Goal: Contribute content: Add original content to the website for others to see

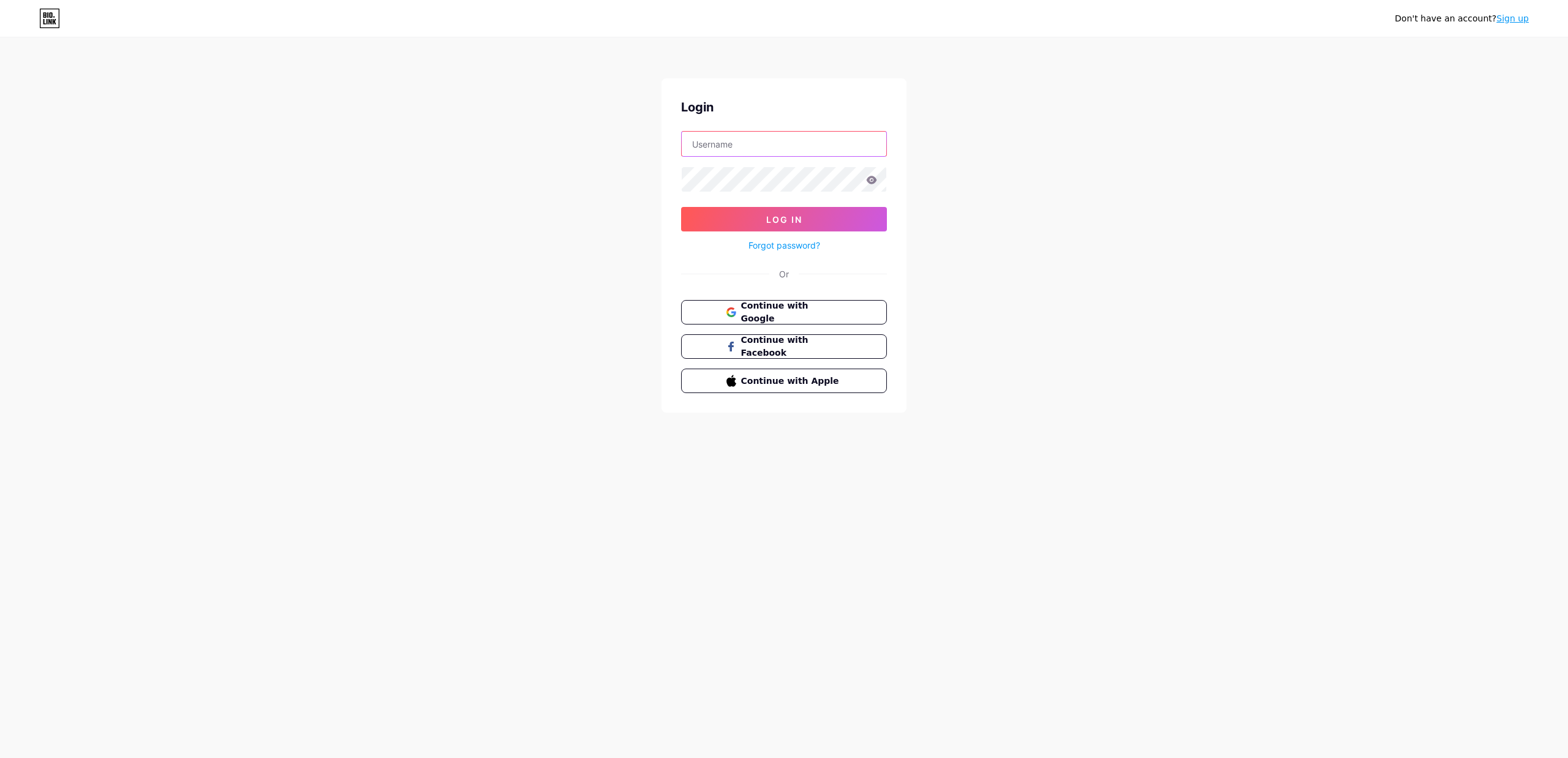
click at [748, 150] on input "text" at bounding box center [784, 144] width 204 height 24
type input "[EMAIL_ADDRESS][DOMAIN_NAME]"
click at [681, 207] on button "Log In" at bounding box center [784, 219] width 206 height 24
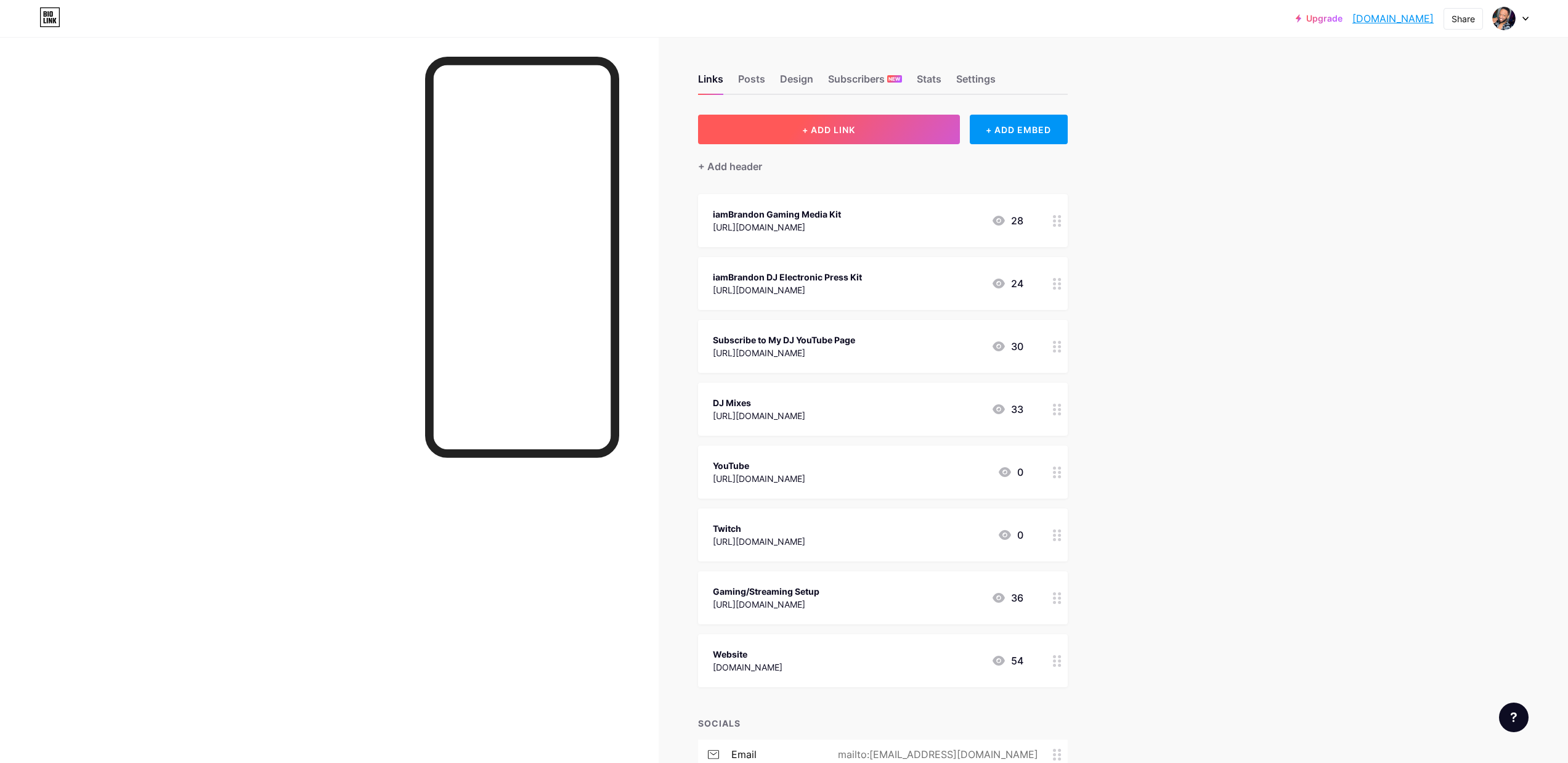
click at [893, 134] on button "+ ADD LINK" at bounding box center [829, 129] width 262 height 30
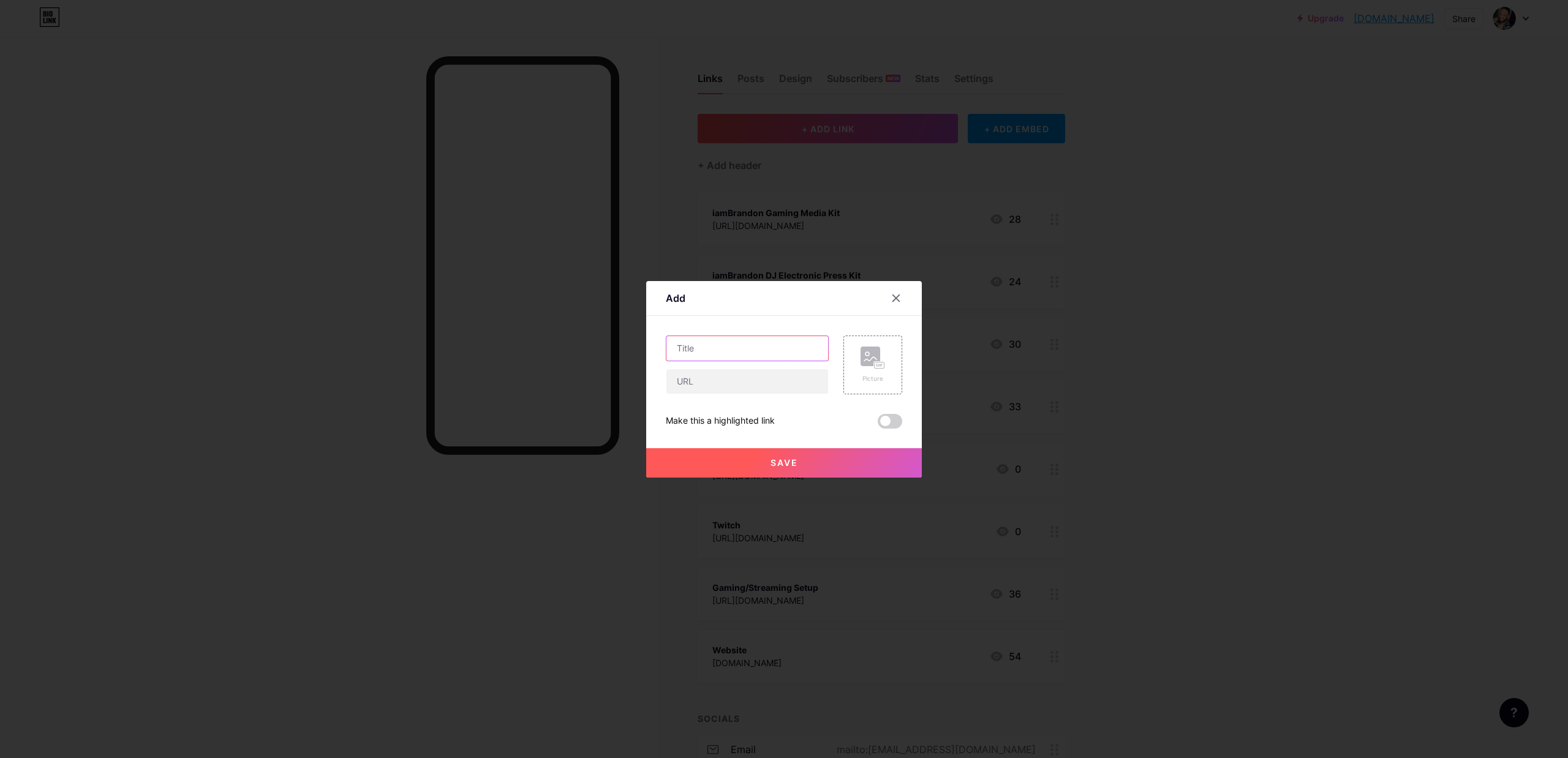
click at [789, 352] on input "text" at bounding box center [748, 348] width 162 height 24
type input "DAY"
click at [728, 382] on input "text" at bounding box center [748, 381] width 162 height 24
paste input "[URL][DOMAIN_NAME]"
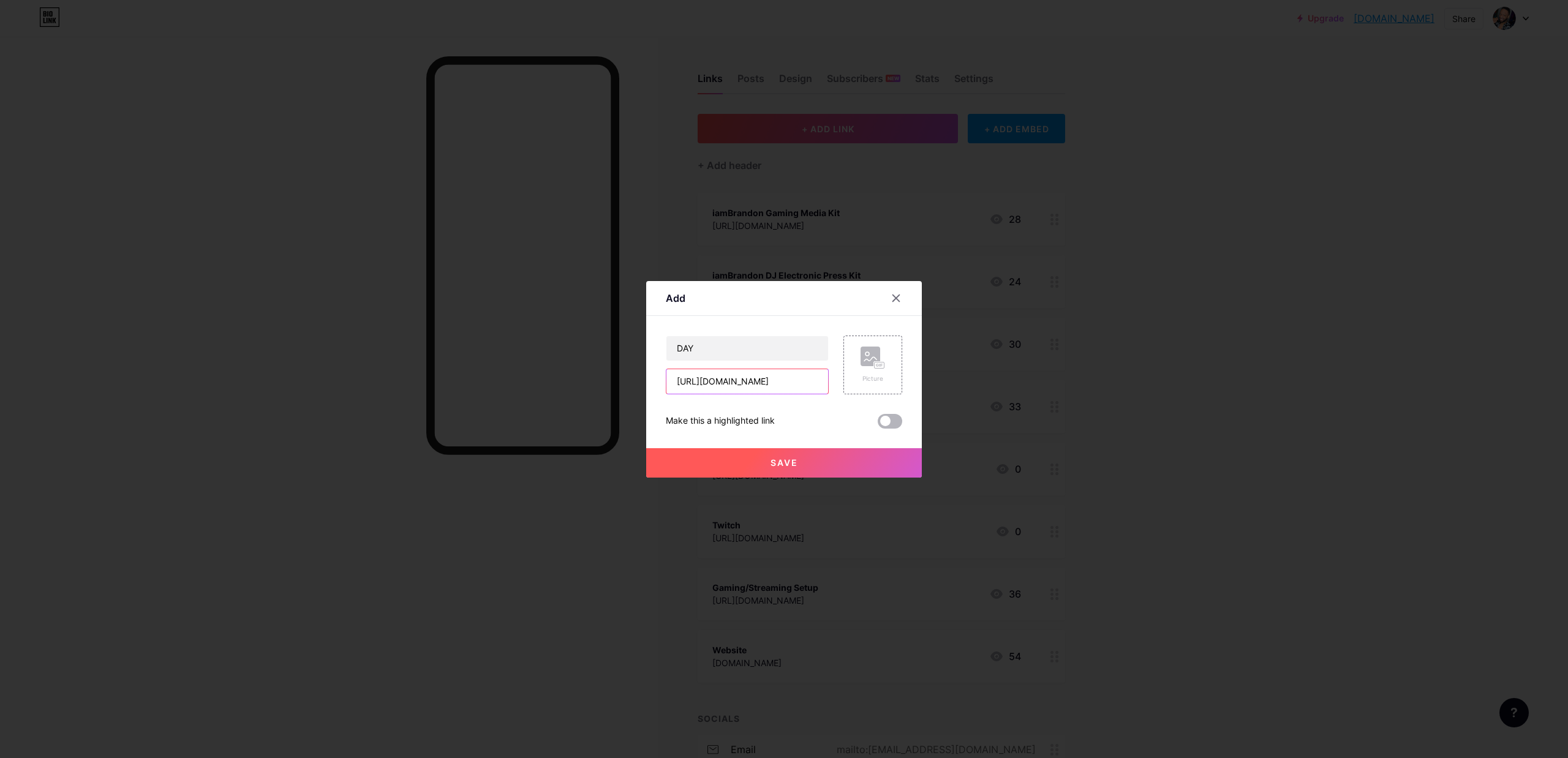
type input "[URL][DOMAIN_NAME]"
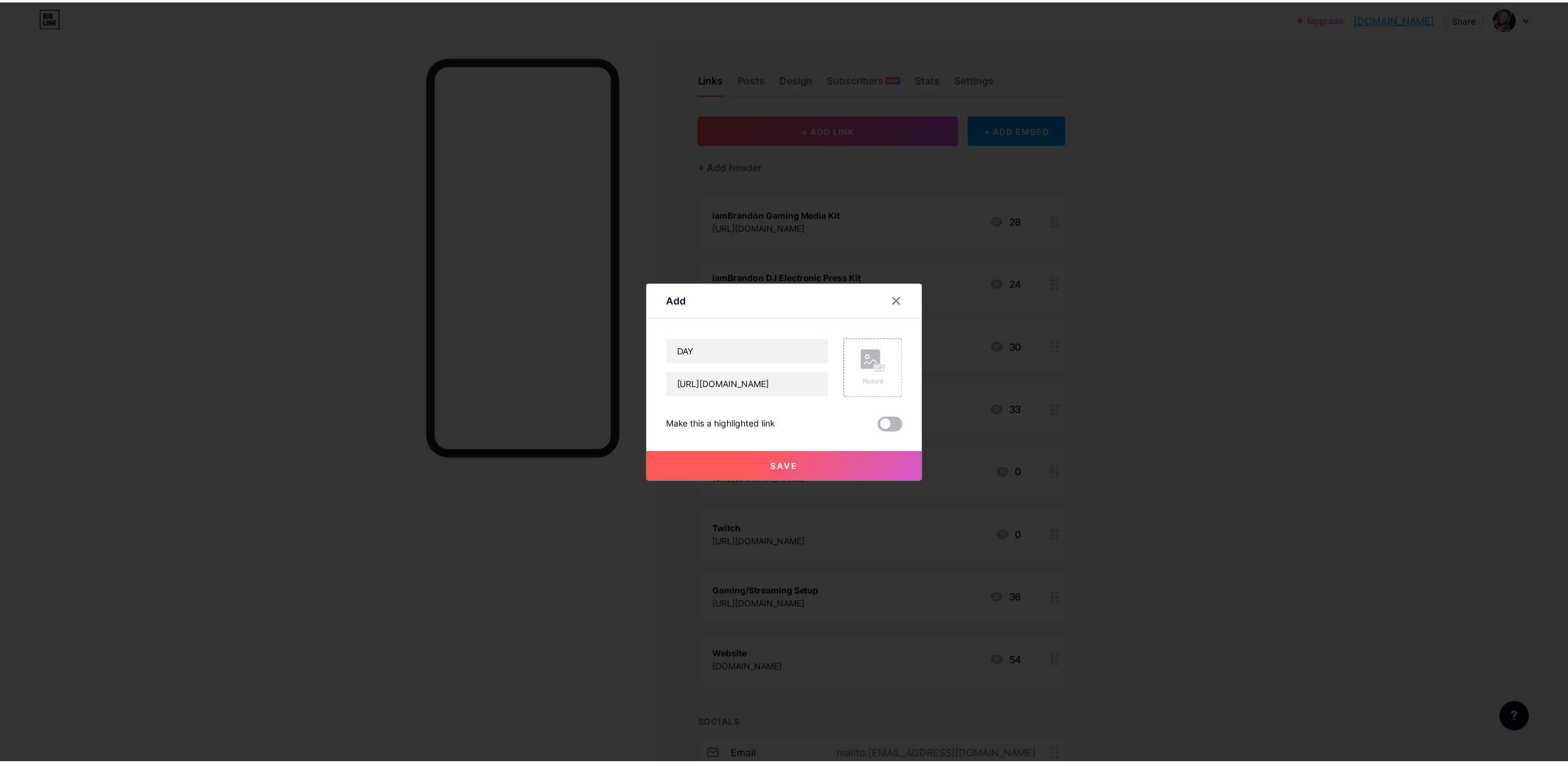
scroll to position [0, 0]
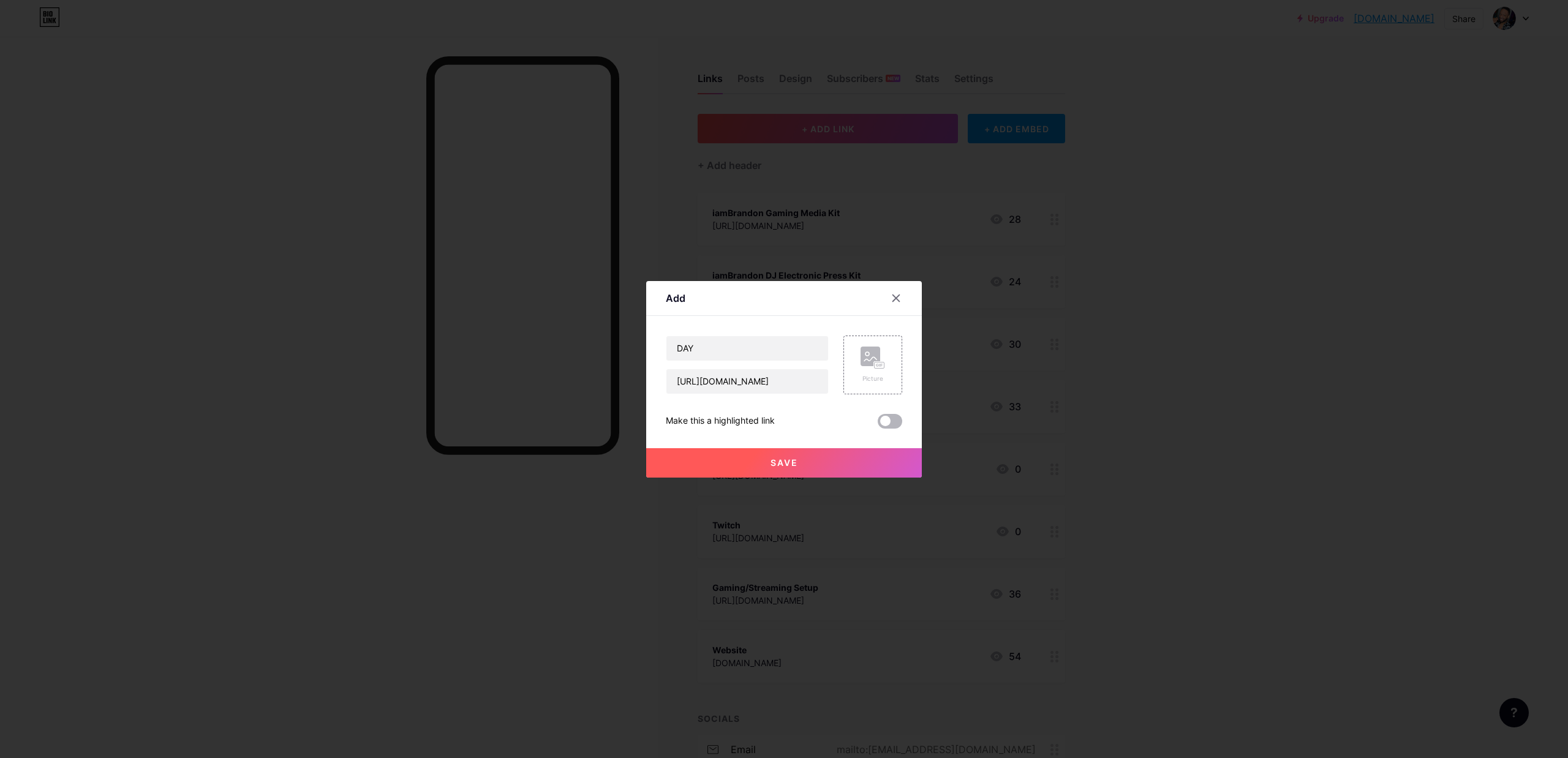
click at [881, 423] on span at bounding box center [890, 421] width 24 height 14
click at [878, 424] on input "checkbox" at bounding box center [878, 424] width 0 height 0
click at [882, 367] on div "Picture" at bounding box center [873, 365] width 59 height 59
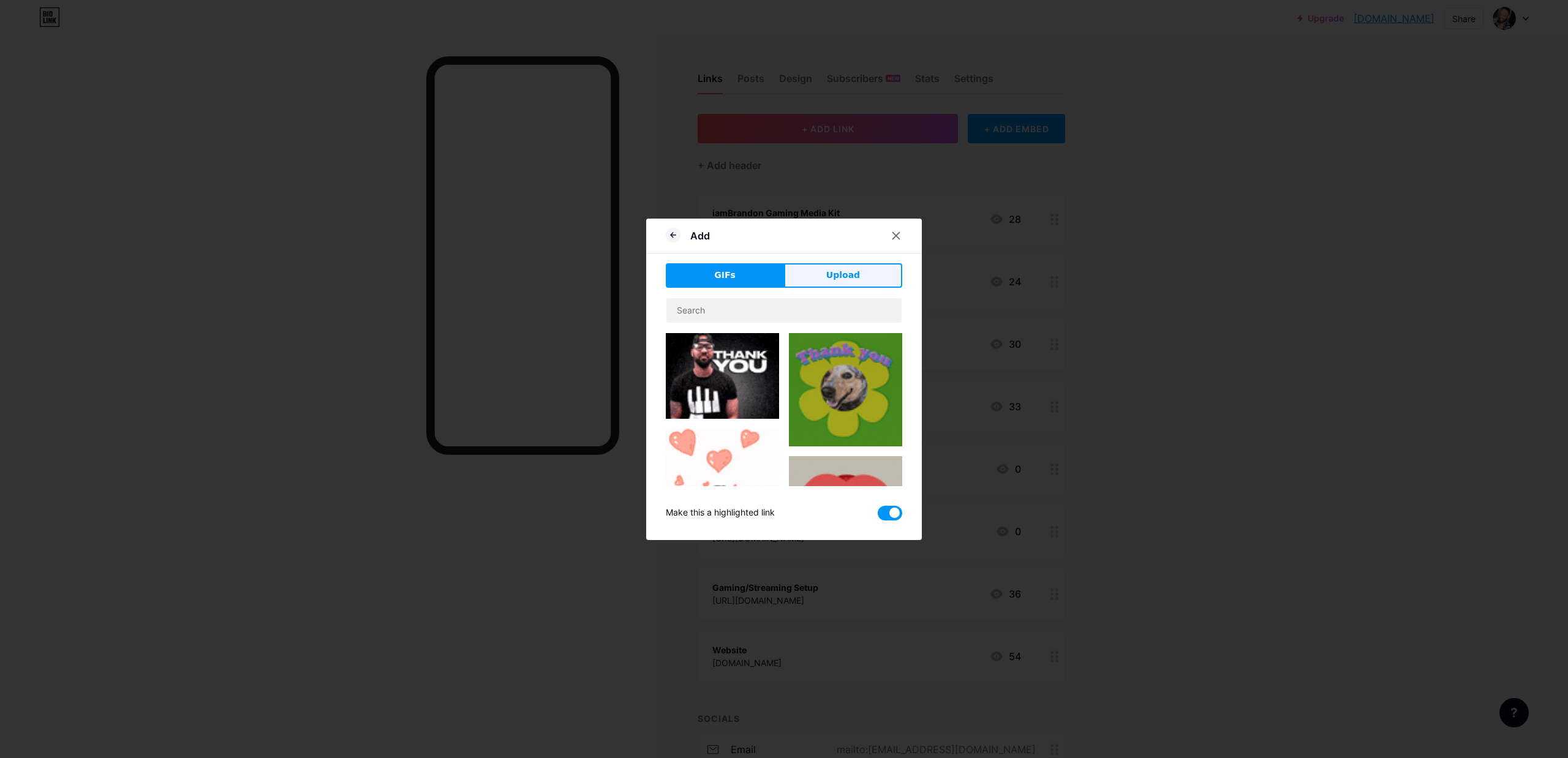
click at [839, 281] on span "Upload" at bounding box center [844, 275] width 34 height 13
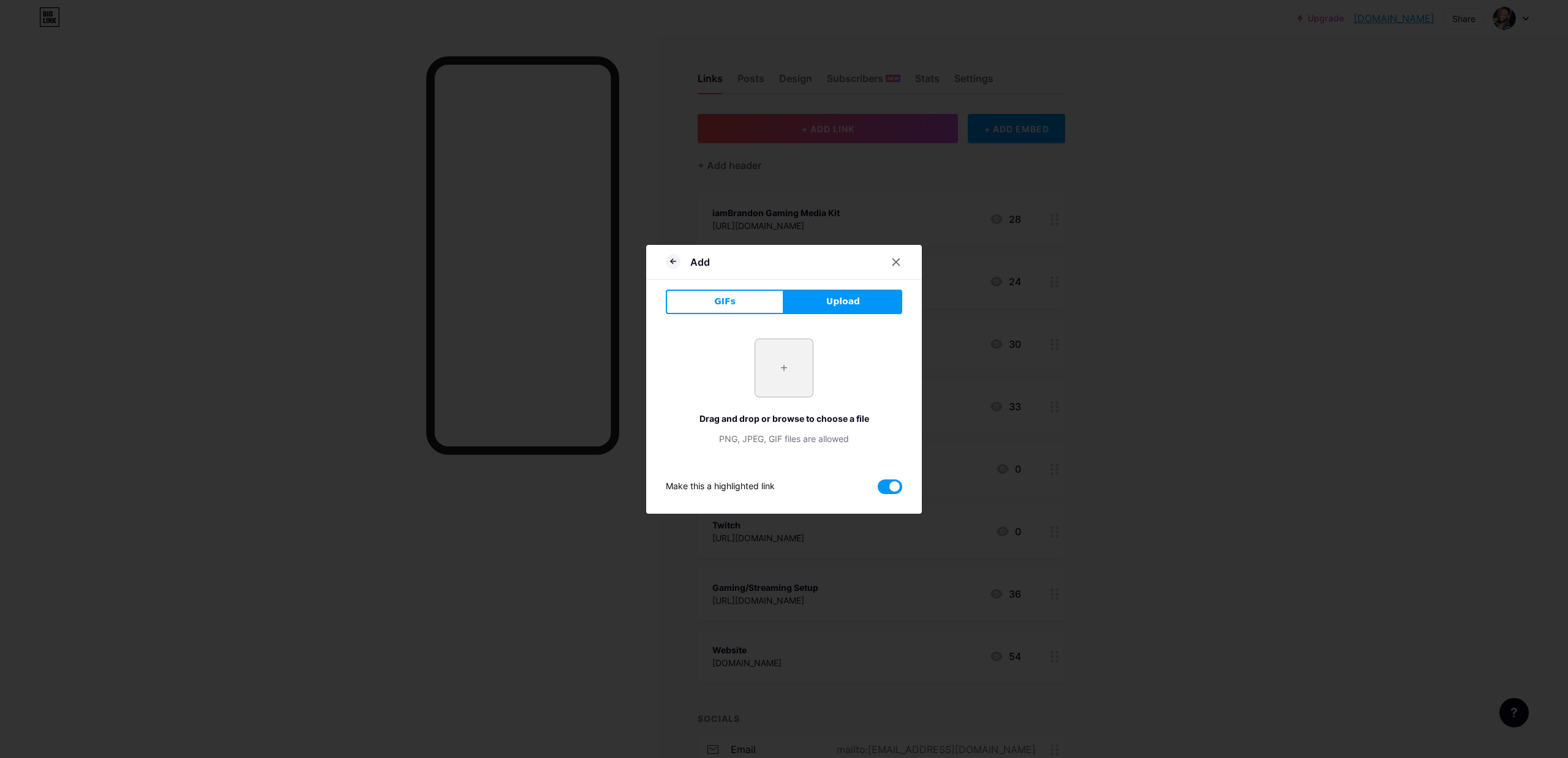
click at [771, 373] on input "file" at bounding box center [784, 368] width 58 height 58
type input "C:\fakepath\6408c54e-7474-4142-8950-3ce60013d768.jfif"
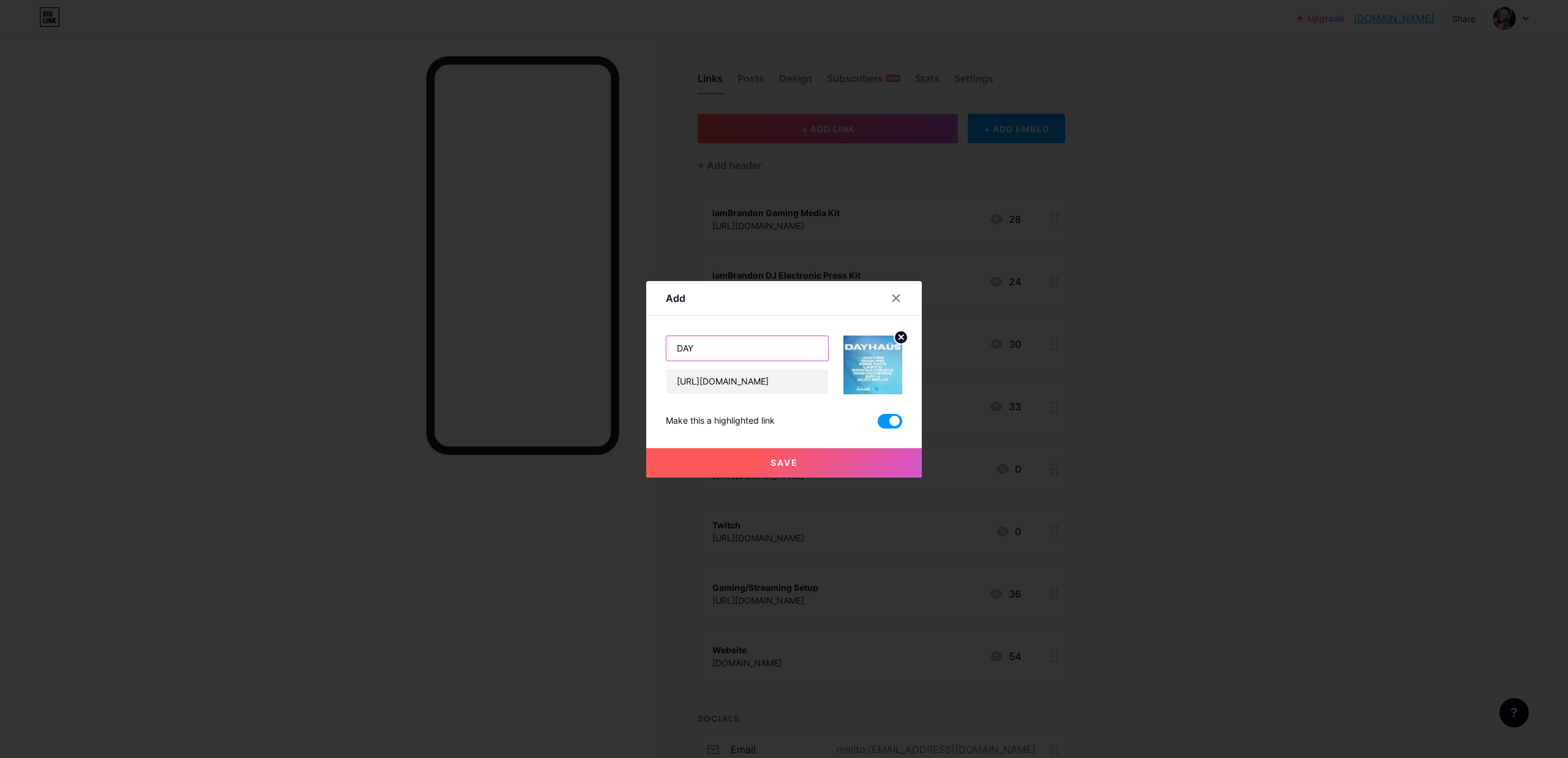
click at [702, 345] on input "DAY" at bounding box center [748, 348] width 162 height 24
paste input "HAÜS"
type input "[DEMOGRAPHIC_DATA]"
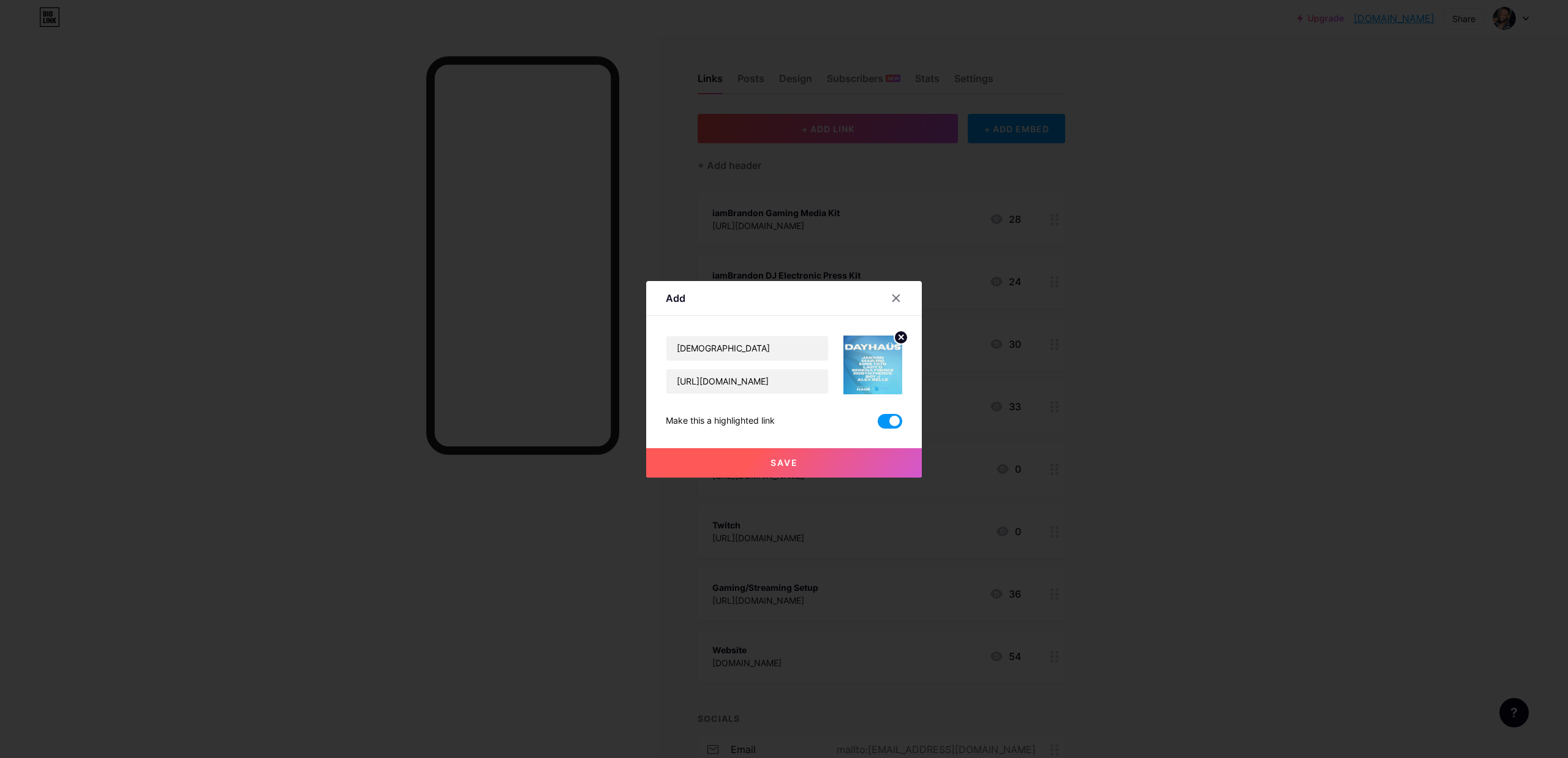
click at [818, 461] on button "Save" at bounding box center [784, 463] width 276 height 29
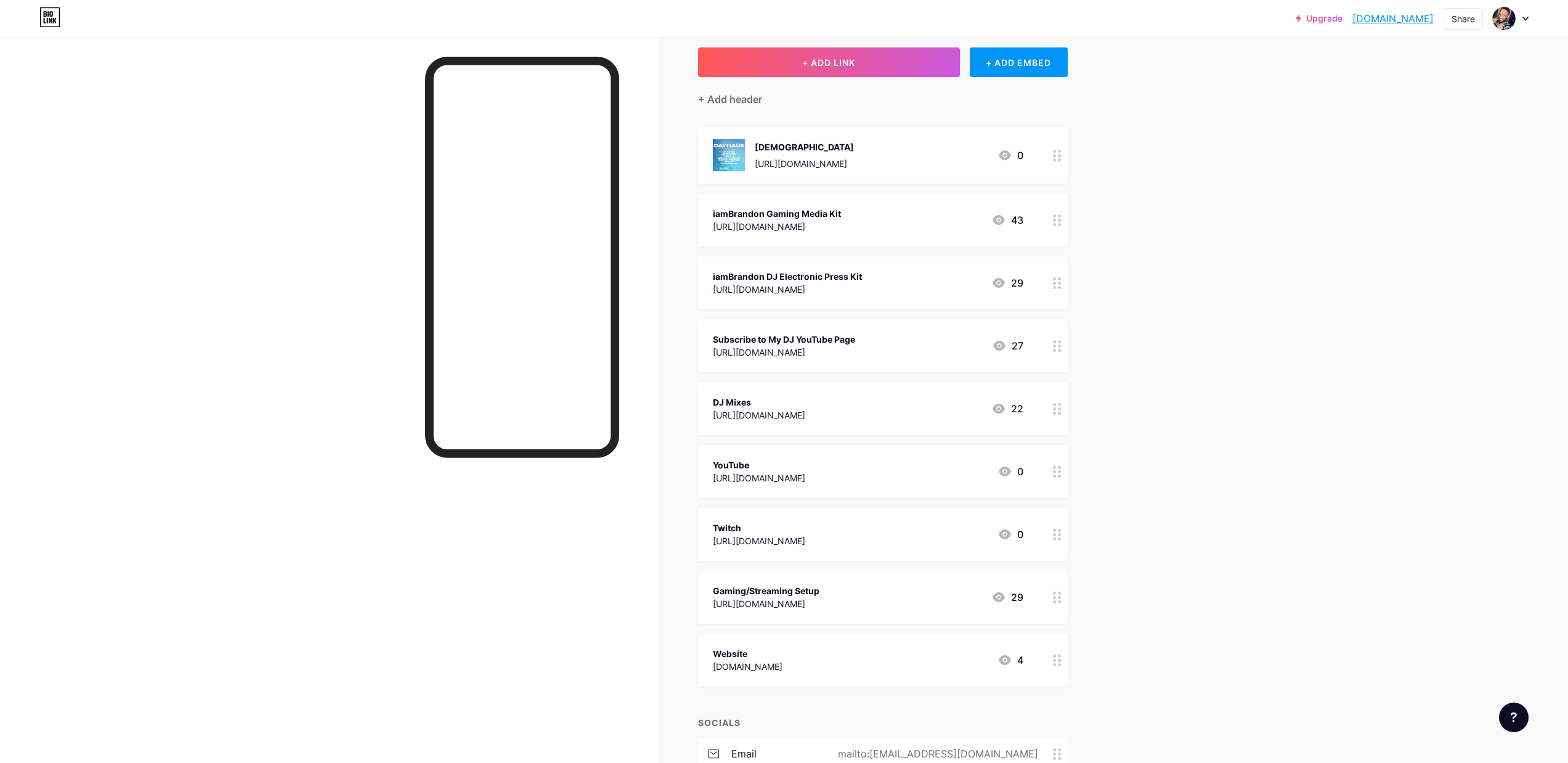
scroll to position [62, 0]
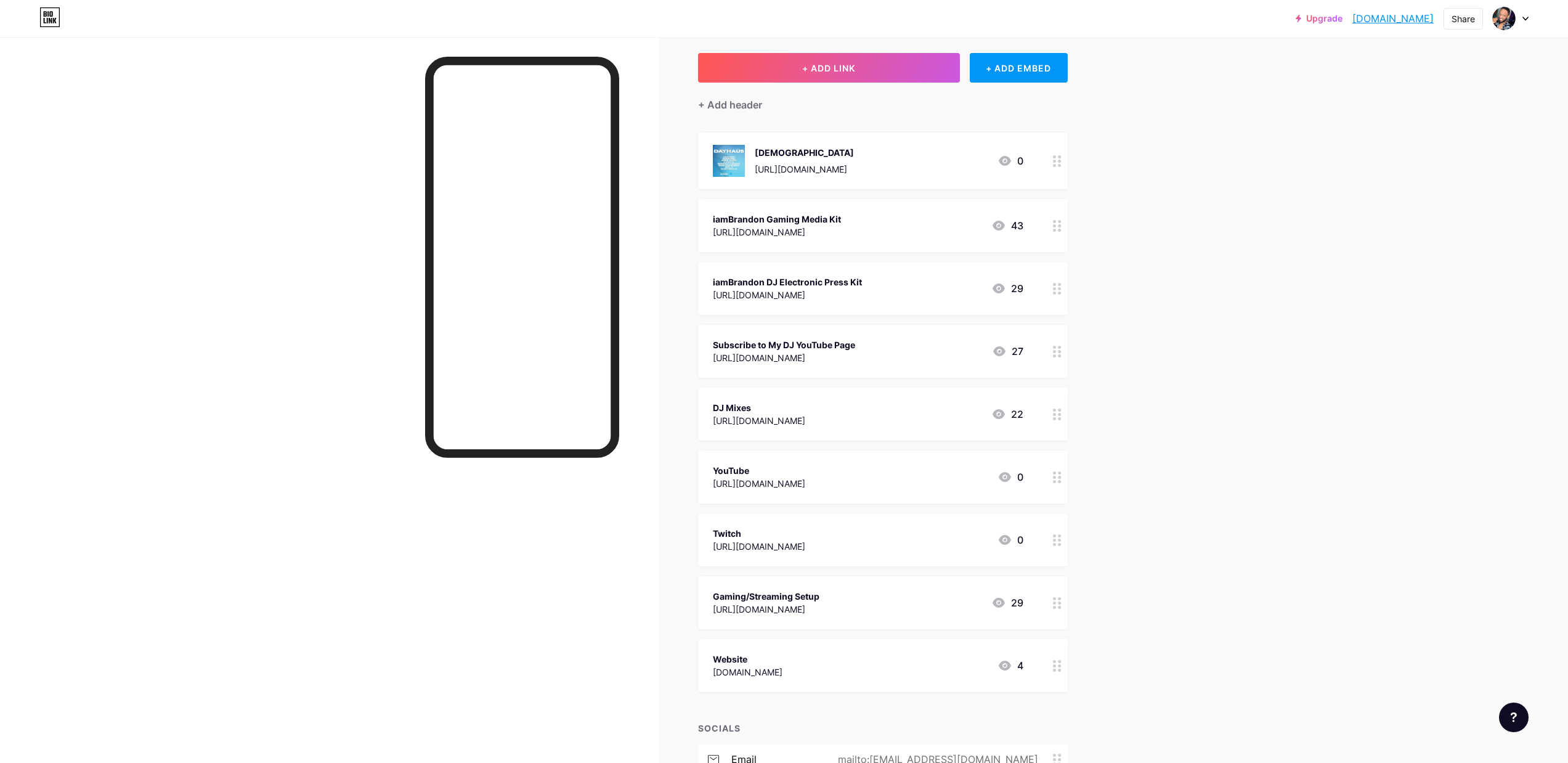
click at [854, 161] on div "[DEMOGRAPHIC_DATA] [URL][DOMAIN_NAME]" at bounding box center [804, 161] width 99 height 32
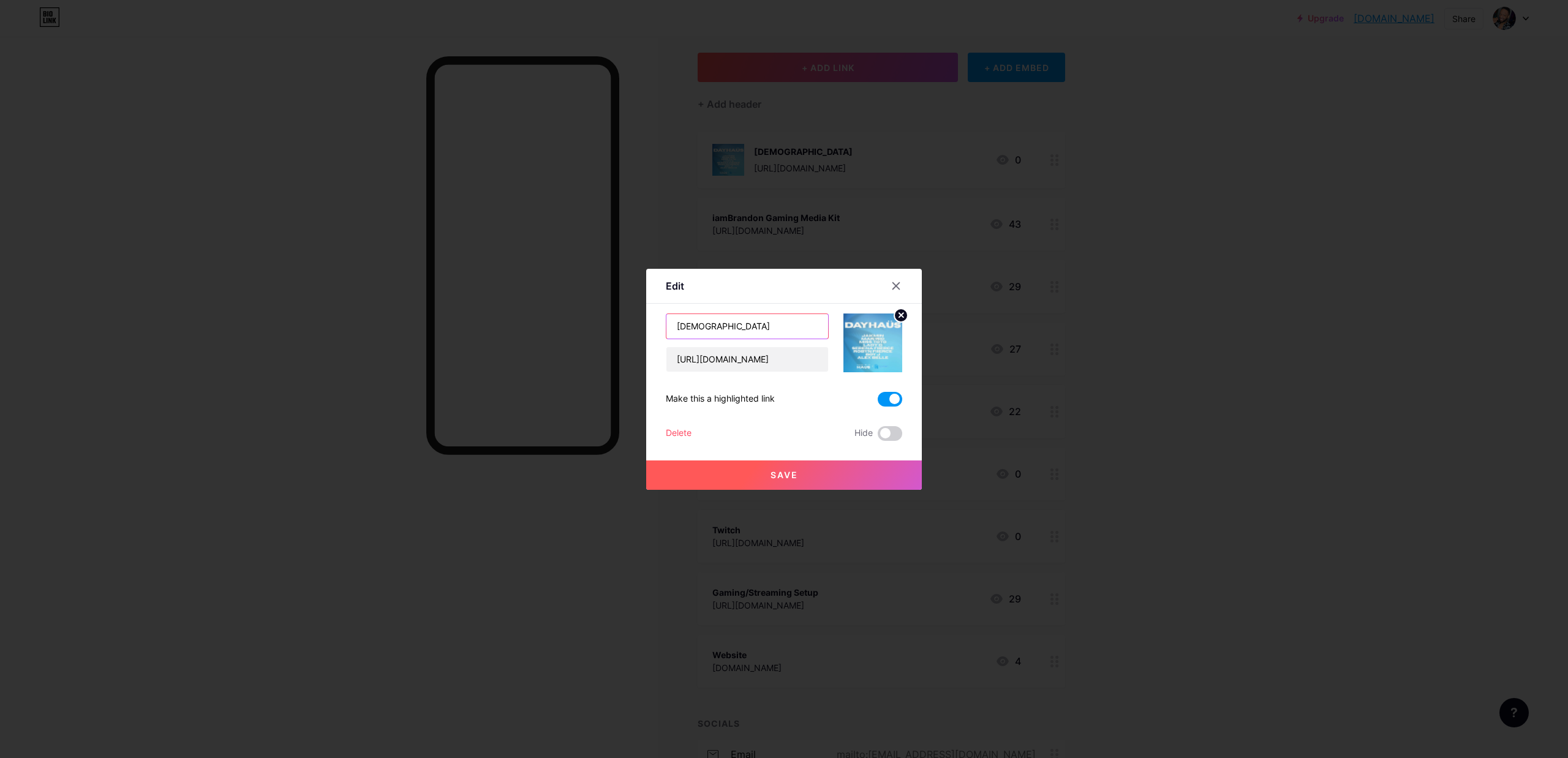
click at [755, 333] on input "[DEMOGRAPHIC_DATA]" at bounding box center [748, 326] width 162 height 24
type input "[DEMOGRAPHIC_DATA] 9/6 TIX"
click at [788, 465] on button "Save" at bounding box center [784, 475] width 276 height 29
